Goal: Transaction & Acquisition: Purchase product/service

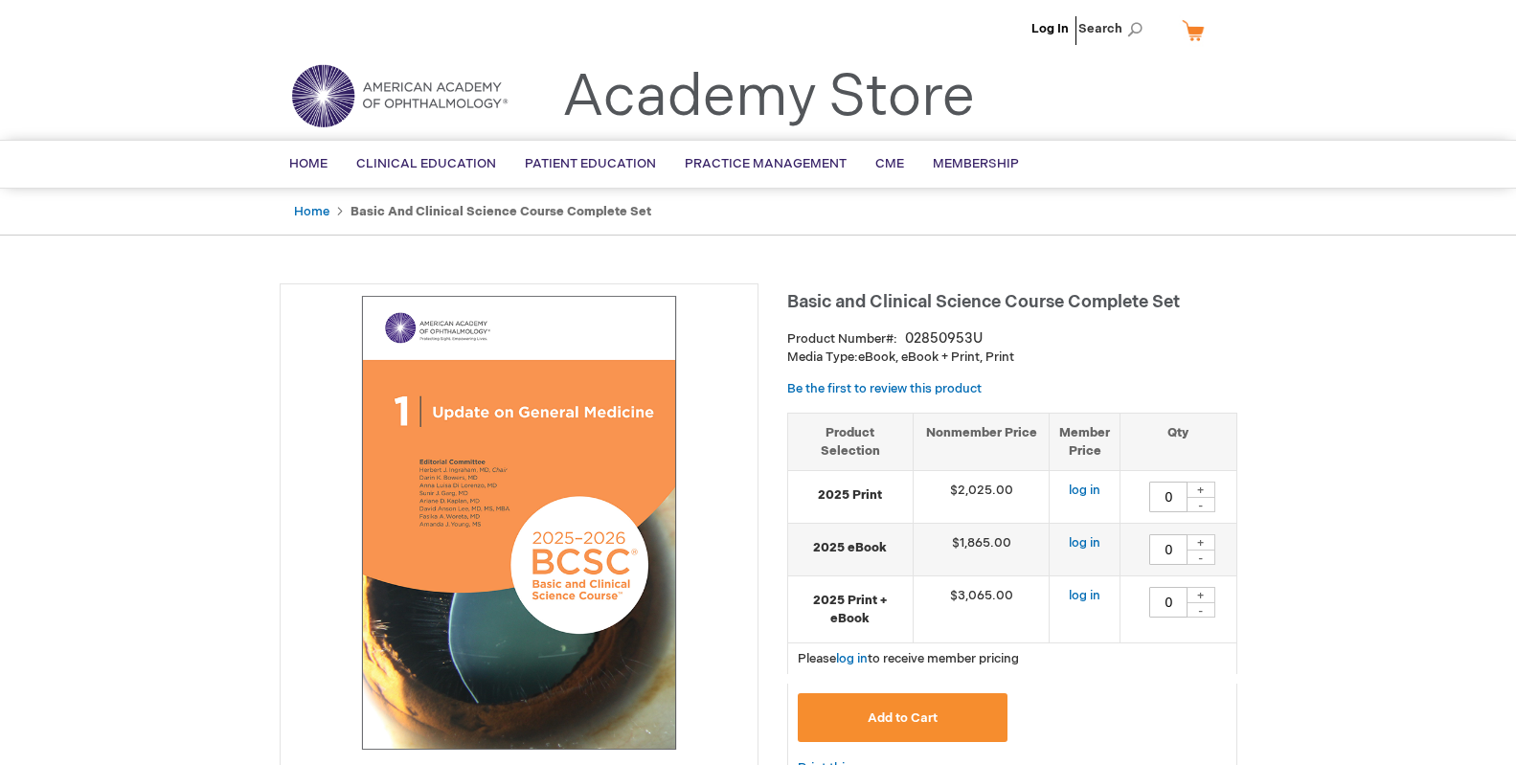
click at [901, 704] on button "Add to Cart" at bounding box center [903, 717] width 211 height 49
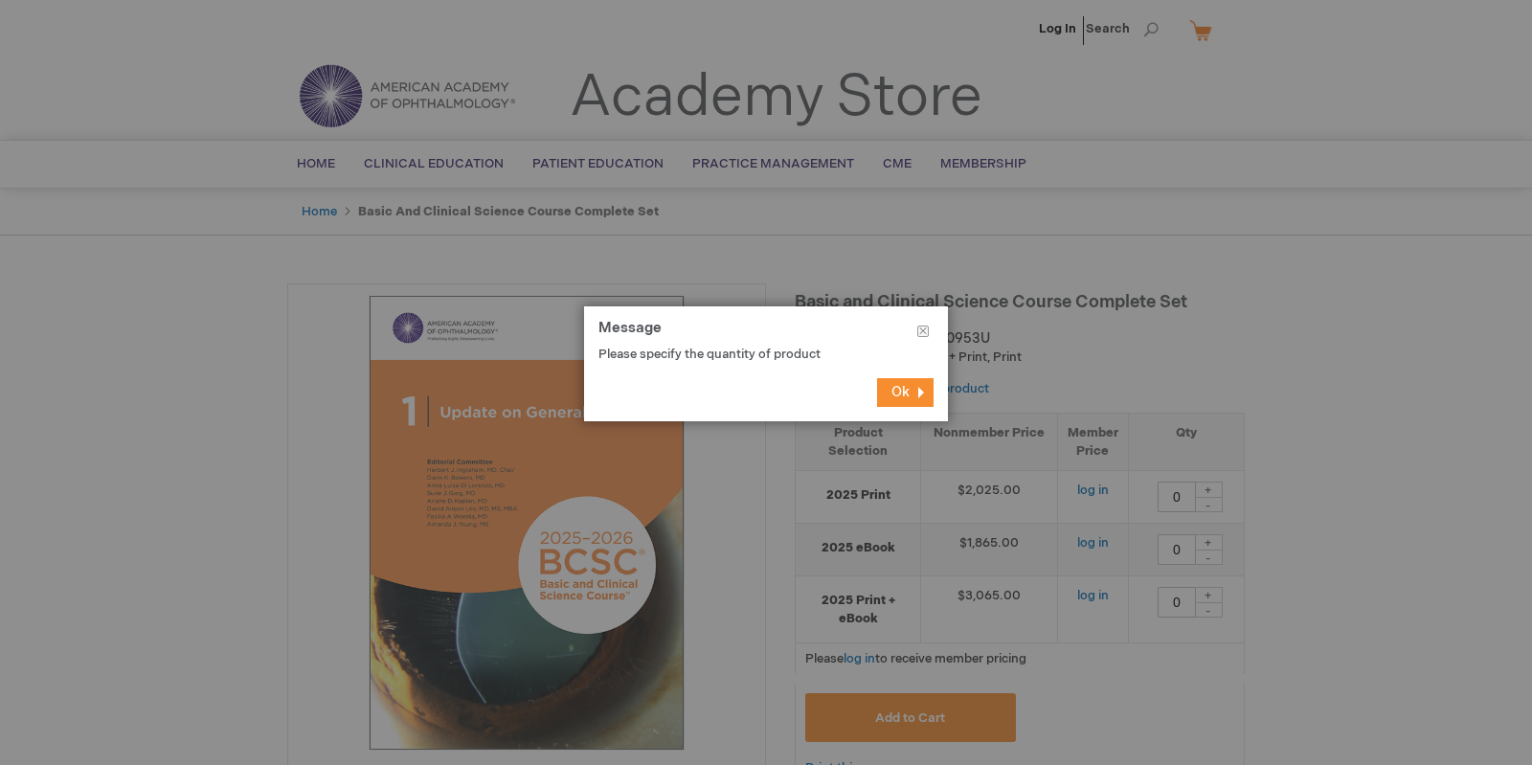
click at [893, 396] on span "Ok" at bounding box center [901, 392] width 18 height 16
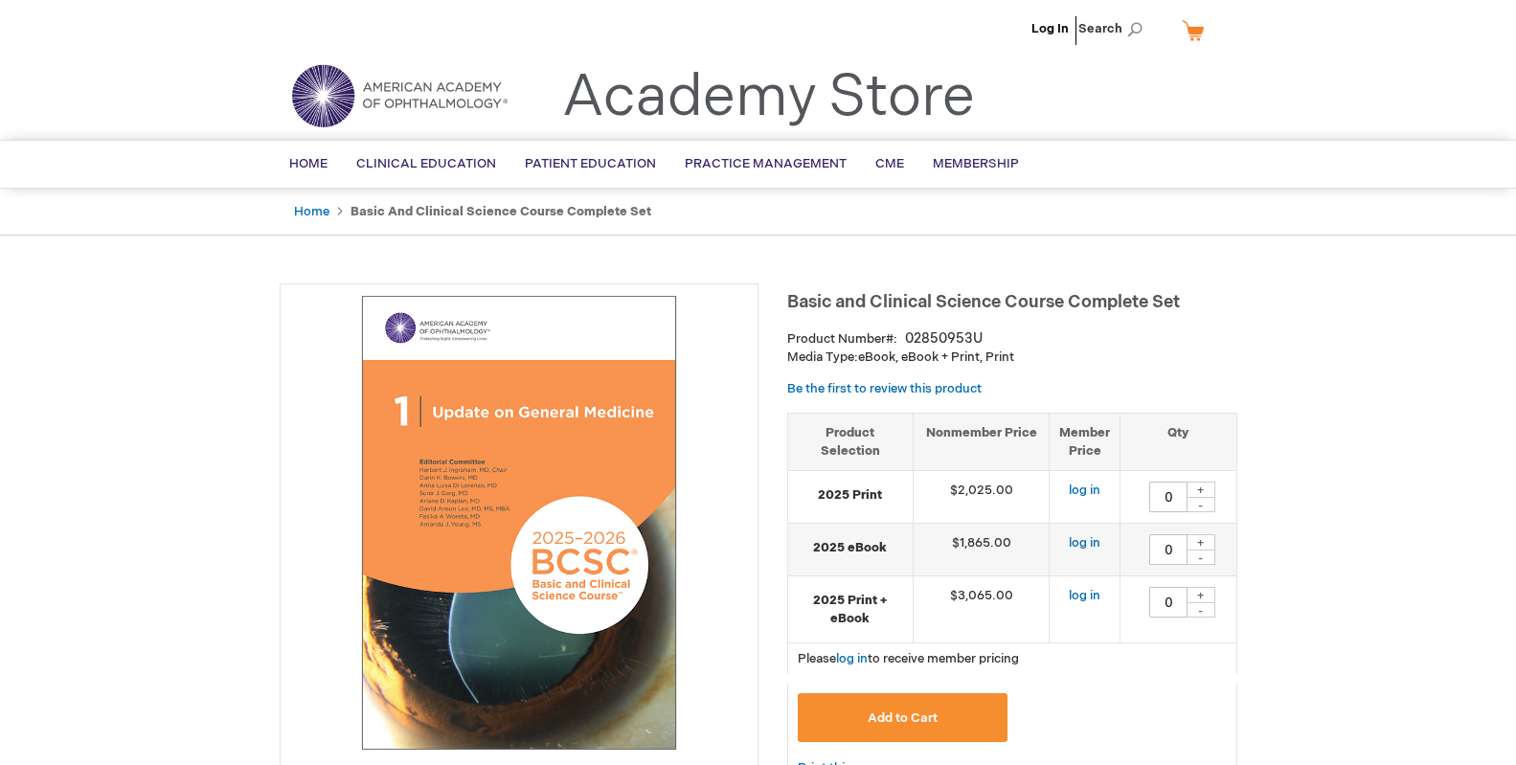
click at [1200, 489] on div "+" at bounding box center [1201, 490] width 29 height 16
type input "1"
click at [901, 717] on span "Add to Cart" at bounding box center [903, 718] width 70 height 15
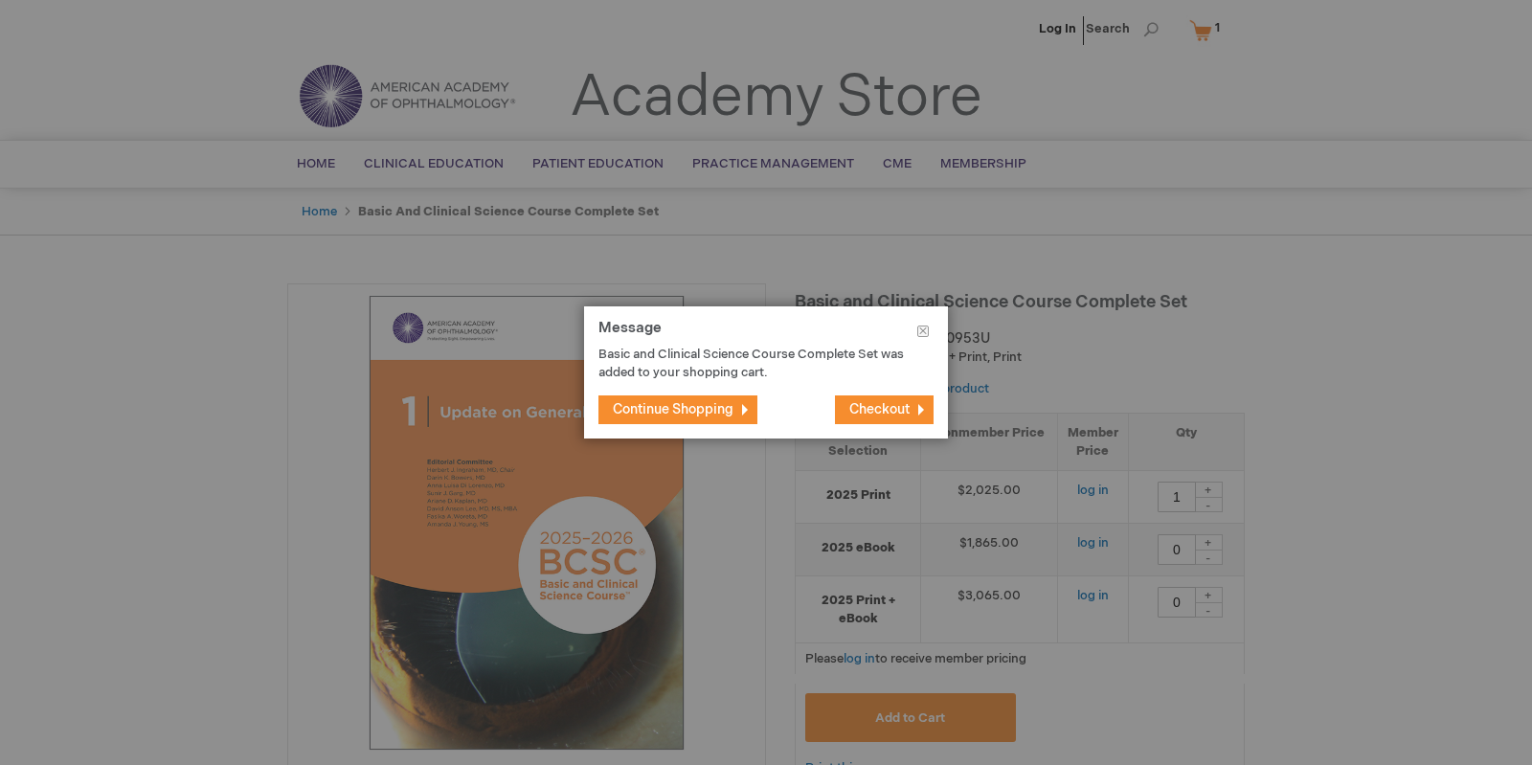
click at [864, 413] on span "Checkout" at bounding box center [879, 409] width 60 height 16
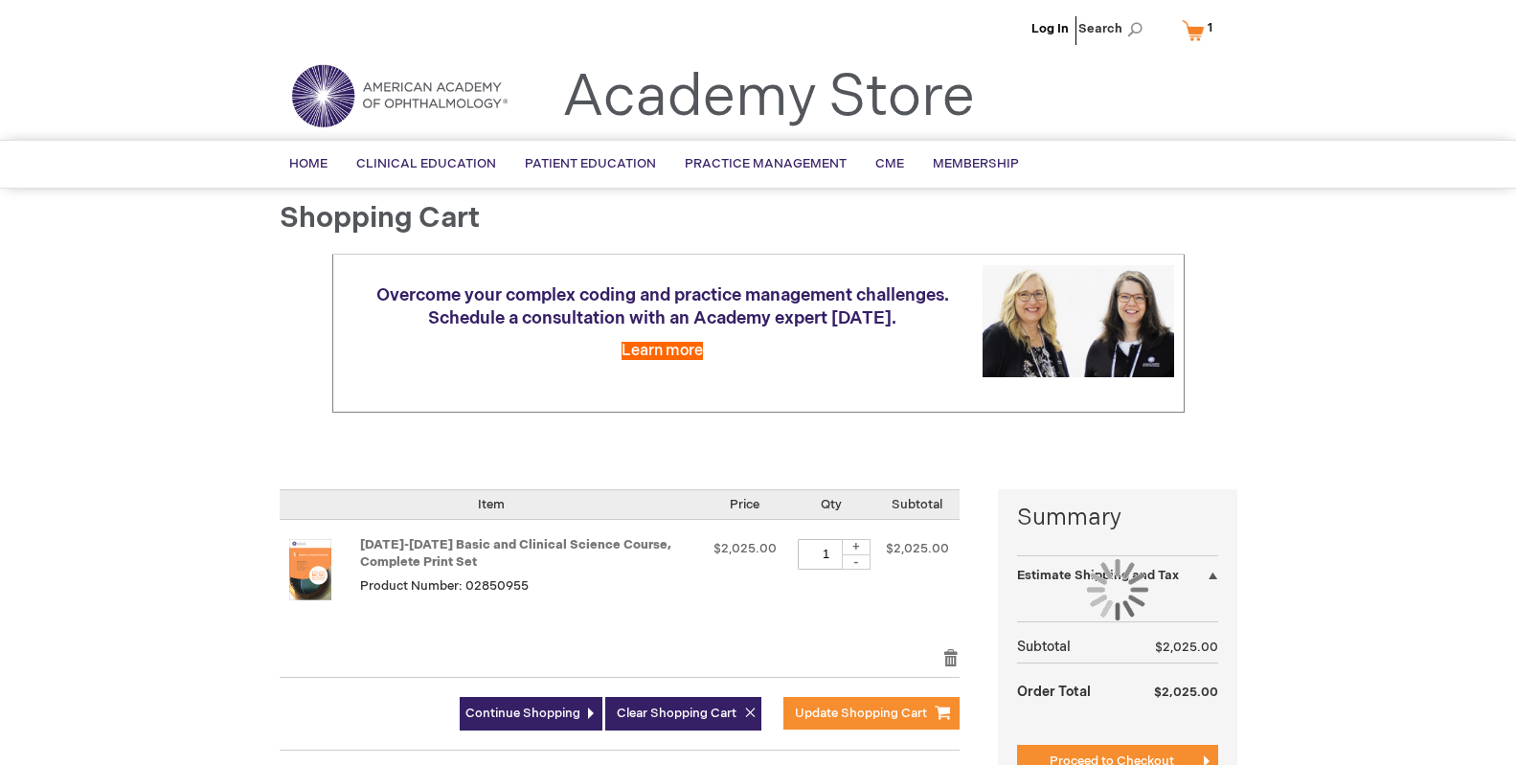
select select "US"
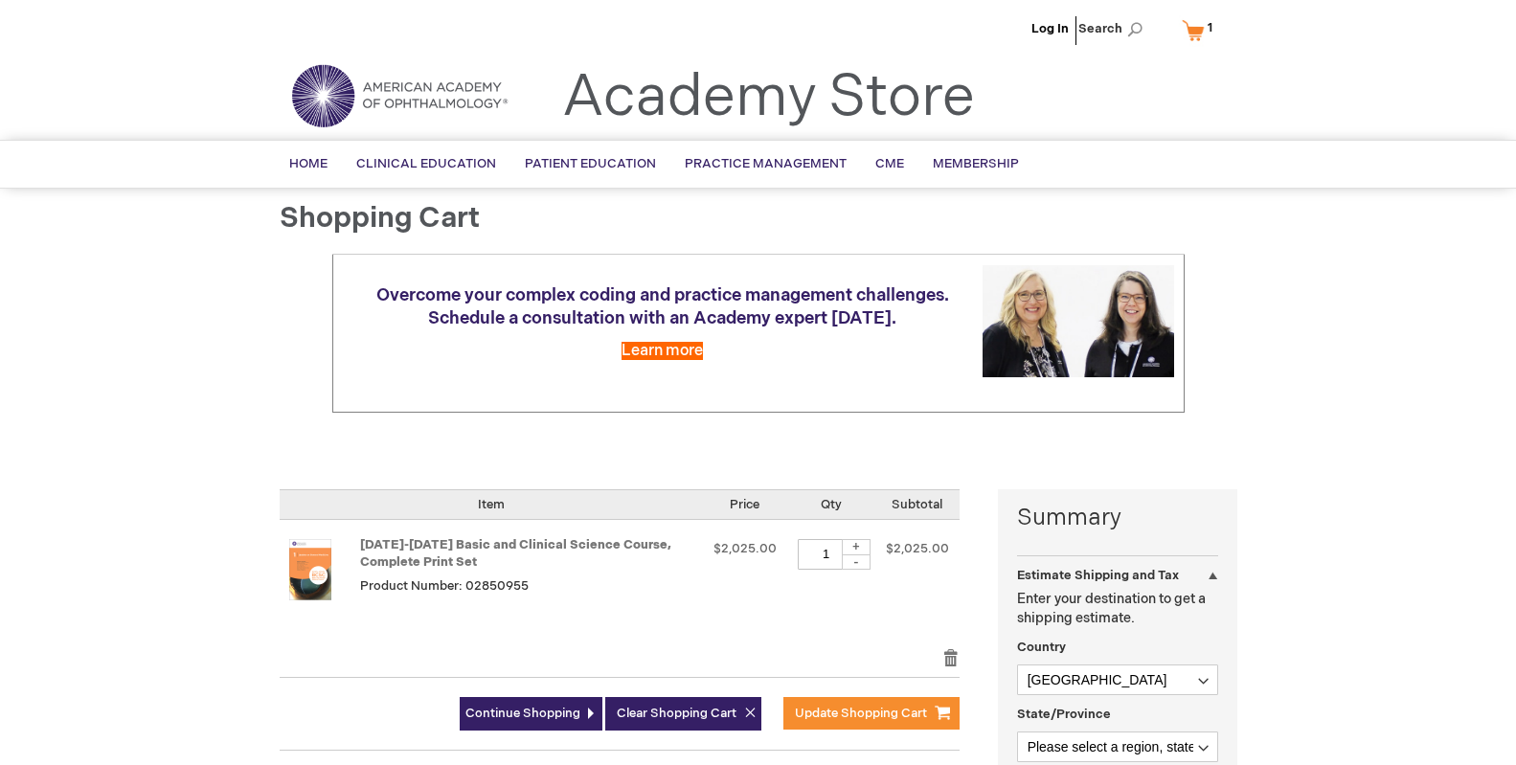
click at [699, 594] on td "[DATE]-[DATE] Basic and Clinical Science Course, Complete Print Set Product Num…" at bounding box center [491, 584] width 423 height 128
